Goal: Information Seeking & Learning: Learn about a topic

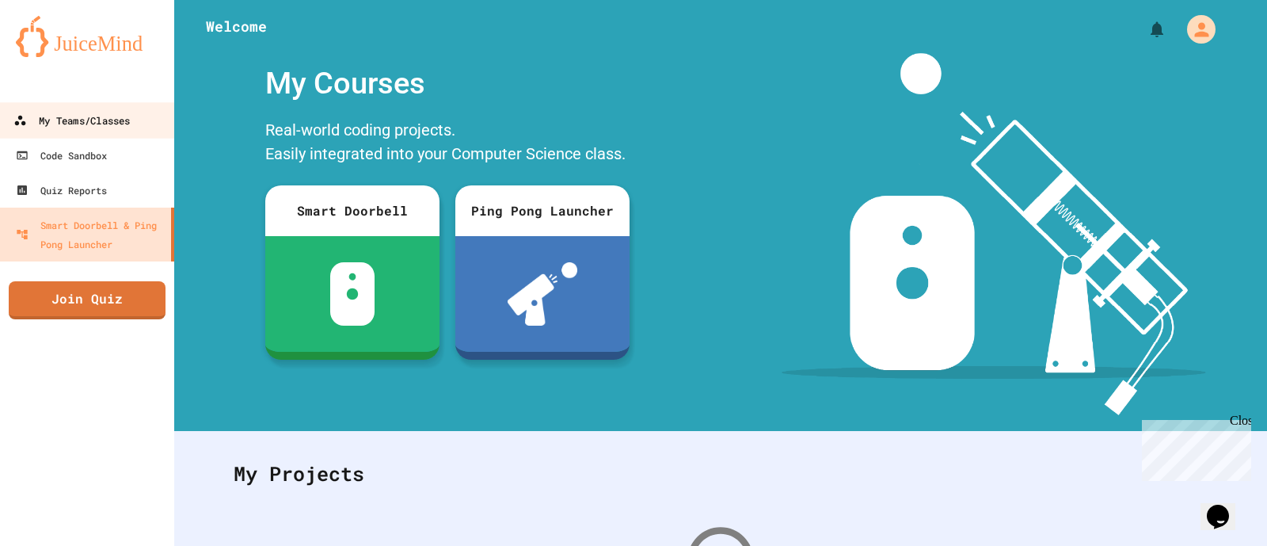
drag, startPoint x: 118, startPoint y: 128, endPoint x: 84, endPoint y: 129, distance: 34.1
click at [84, 129] on div "My Teams/Classes" at bounding box center [71, 121] width 116 height 20
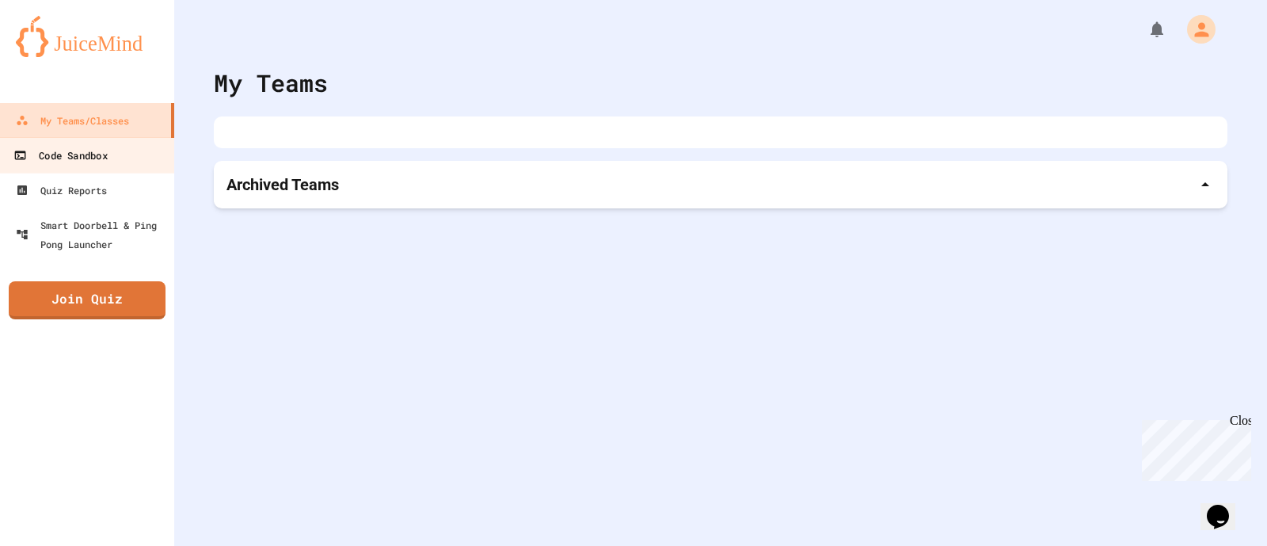
click at [89, 162] on div "Code Sandbox" at bounding box center [59, 156] width 93 height 20
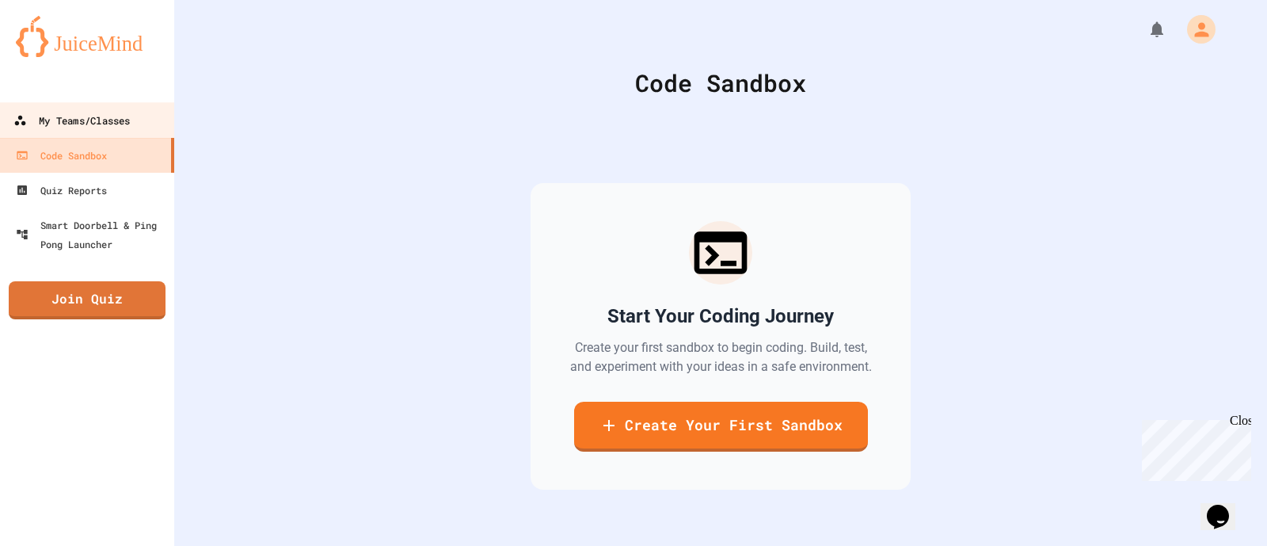
click at [89, 109] on link "My Teams/Classes" at bounding box center [88, 120] width 180 height 36
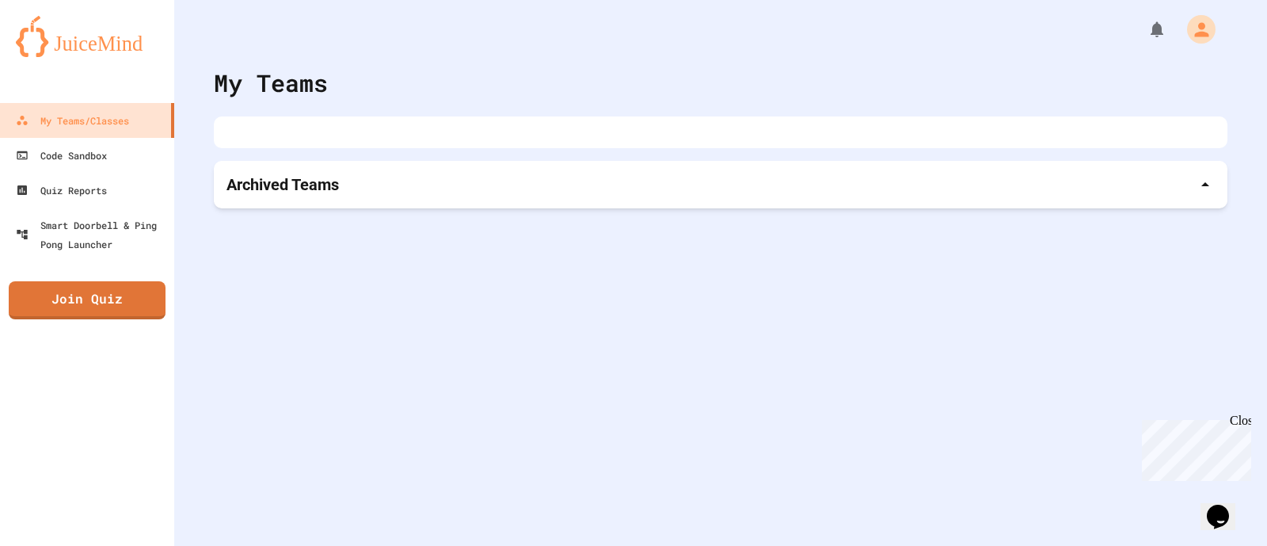
click at [403, 186] on div "Archived Teams" at bounding box center [721, 184] width 988 height 22
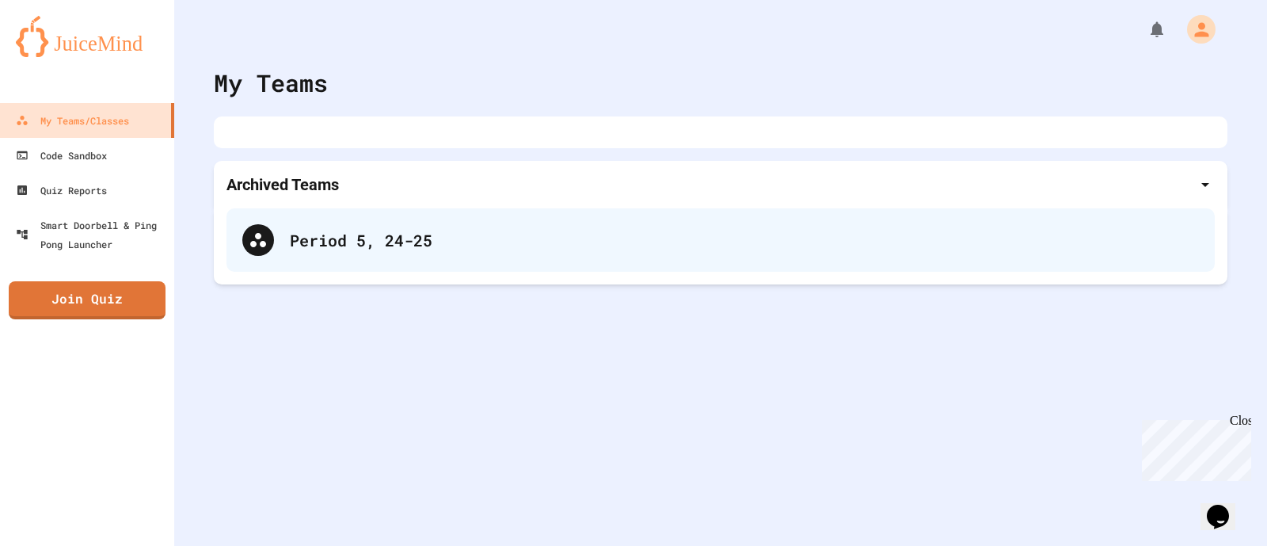
click at [345, 268] on div "Period 5, 24-25" at bounding box center [721, 239] width 988 height 63
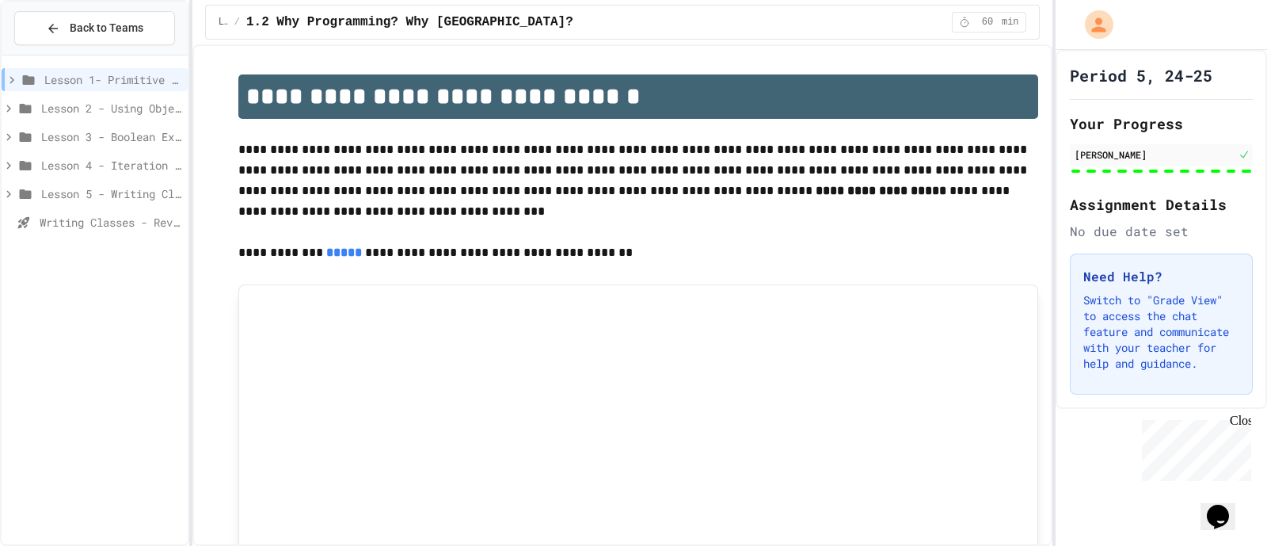
click at [99, 120] on div "Lesson 2 - Using Objects" at bounding box center [95, 111] width 186 height 29
click at [92, 110] on span "Lesson 2 - Using Objects" at bounding box center [111, 108] width 140 height 17
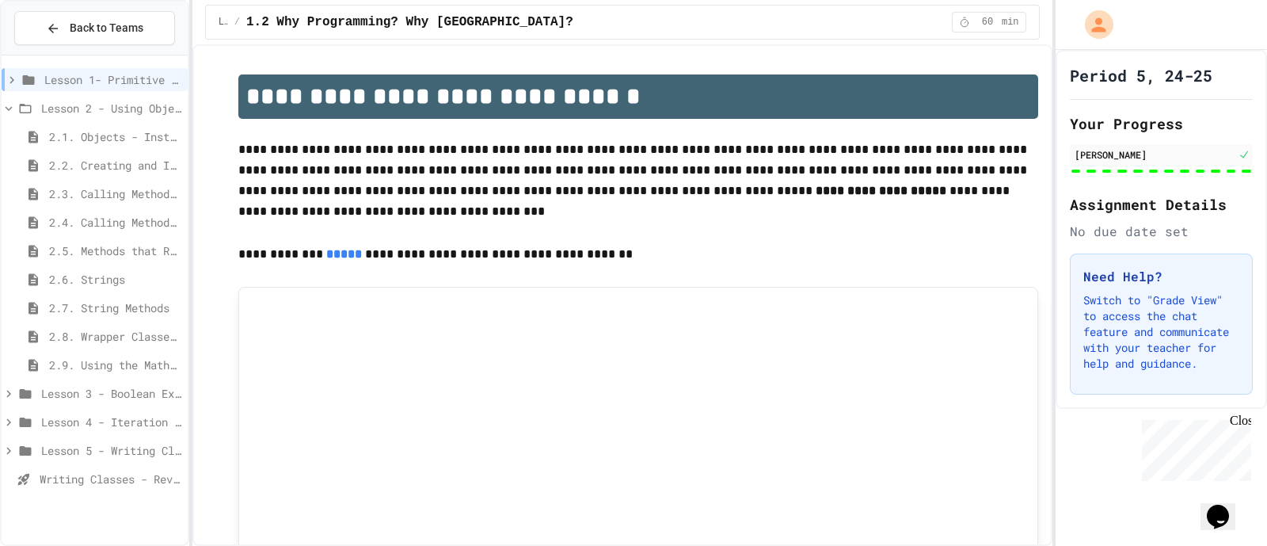
click at [78, 399] on span "Lesson 3 - Boolean Expressions and If Statements" at bounding box center [111, 393] width 140 height 17
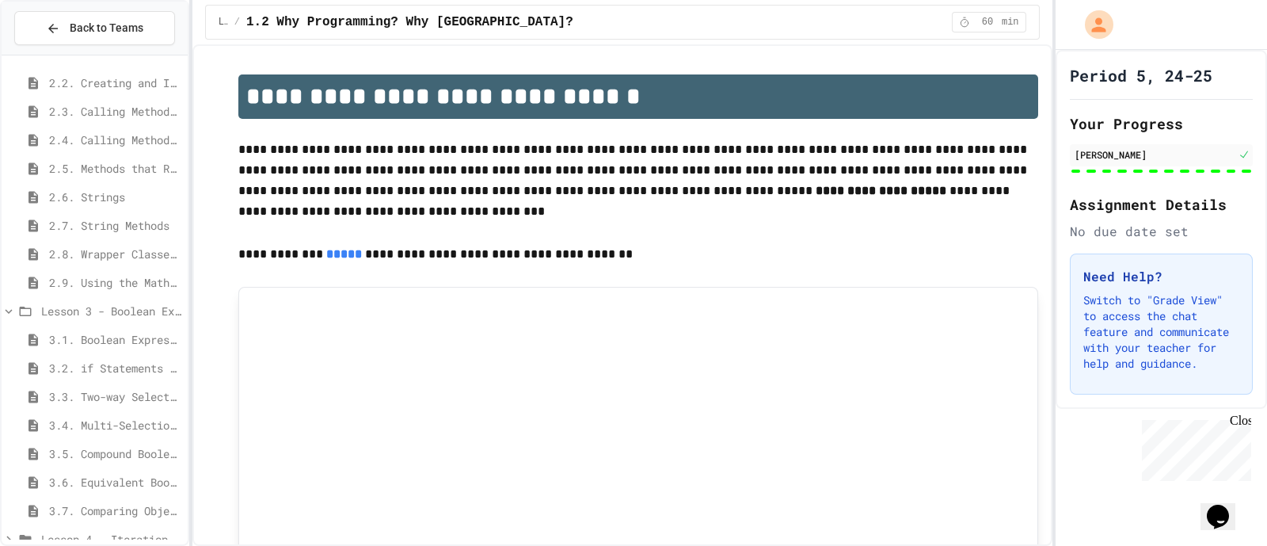
scroll to position [105, 0]
